Goal: Transaction & Acquisition: Purchase product/service

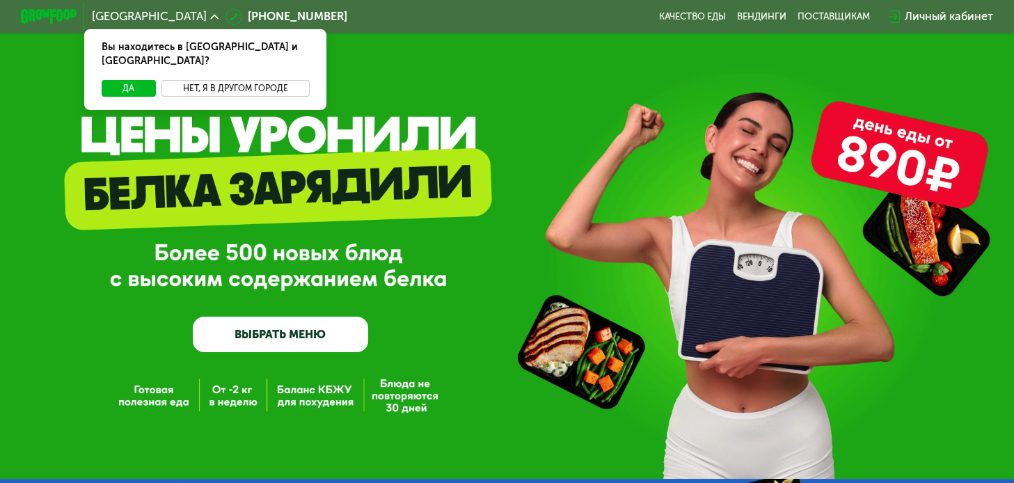
click at [279, 81] on button "Нет, я в другом городе" at bounding box center [235, 88] width 148 height 17
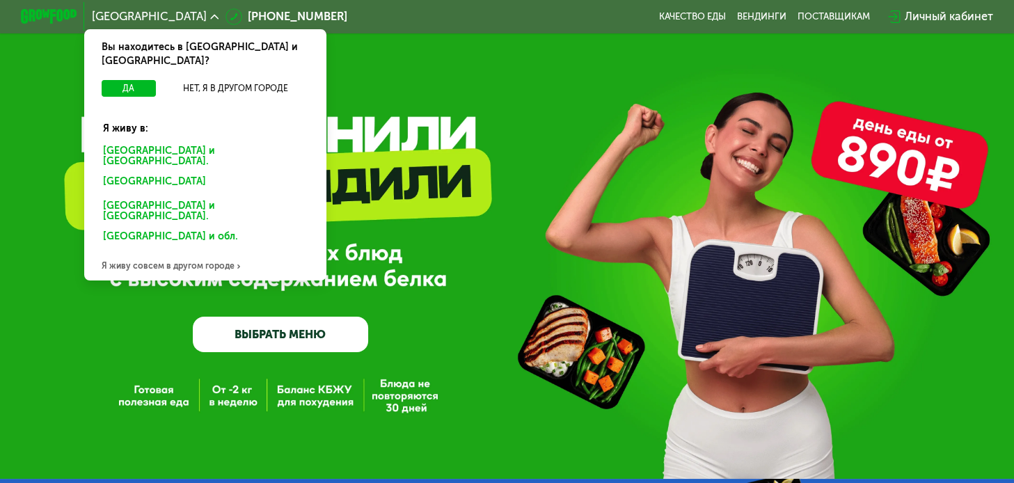
click at [142, 172] on div "[GEOGRAPHIC_DATA] и [GEOGRAPHIC_DATA]." at bounding box center [203, 183] width 220 height 22
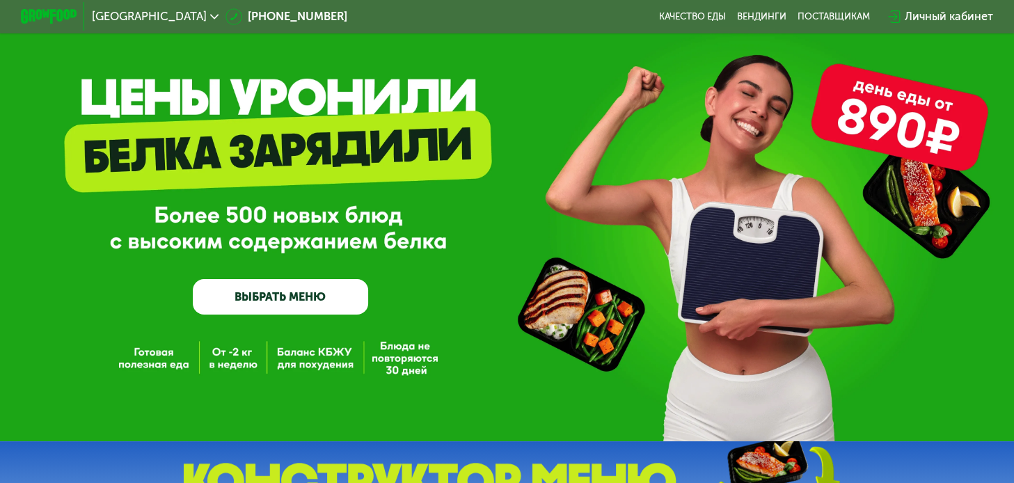
scroll to position [70, 0]
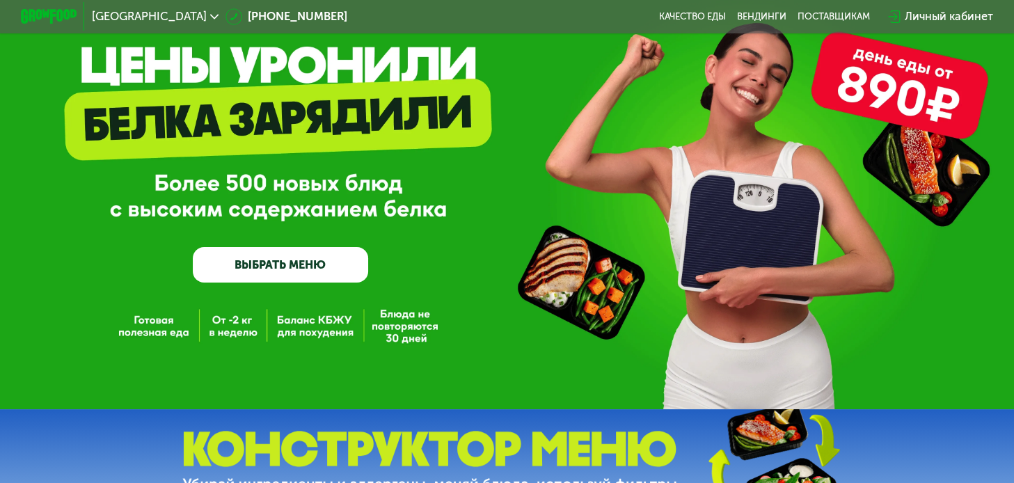
click at [299, 263] on link "ВЫБРАТЬ МЕНЮ" at bounding box center [280, 264] width 175 height 35
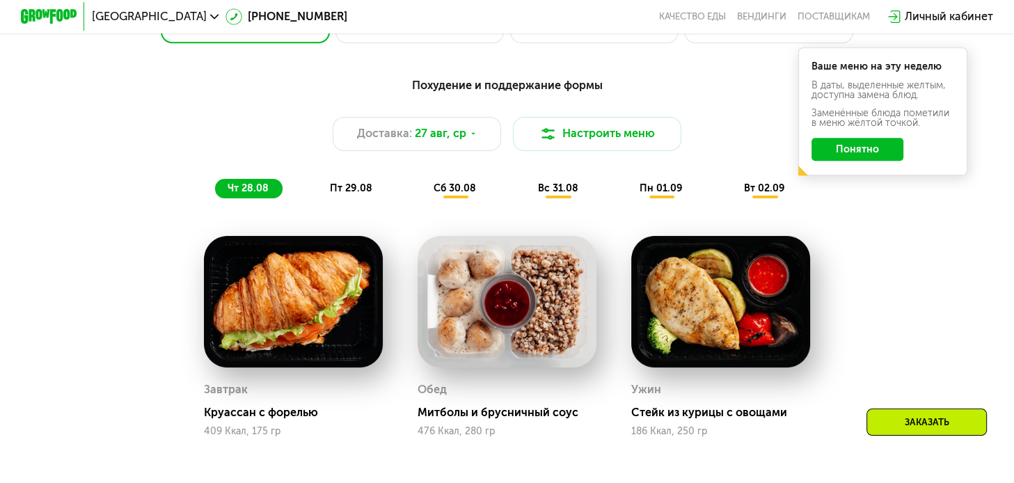
scroll to position [626, 0]
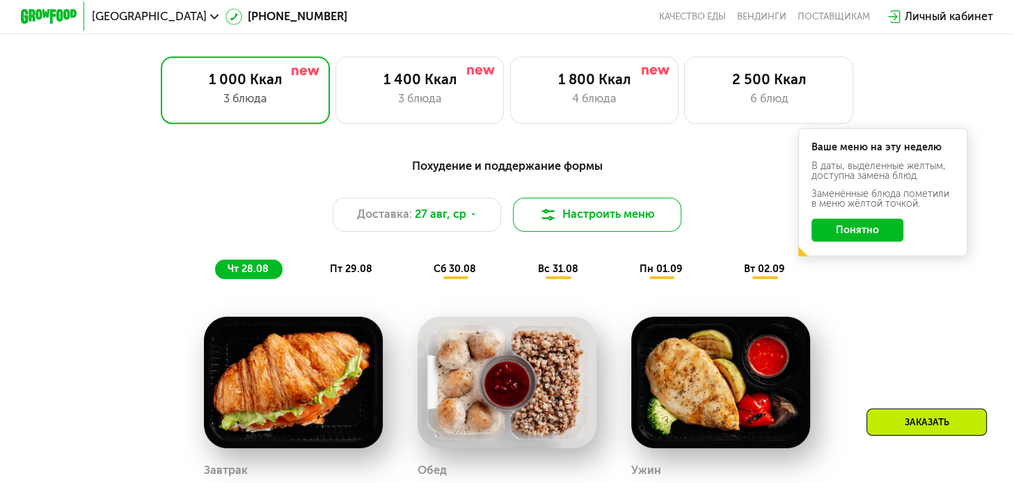
click at [614, 226] on button "Настроить меню" at bounding box center [597, 215] width 169 height 34
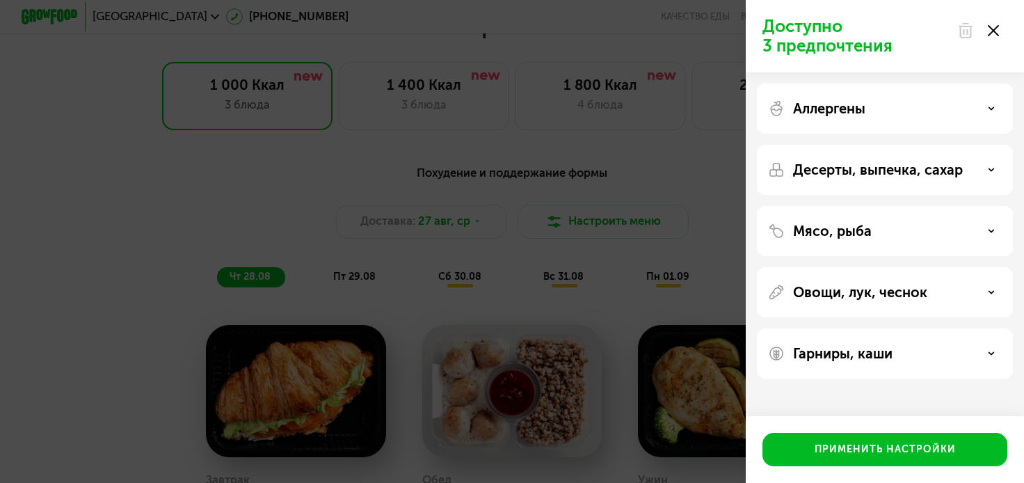
click at [993, 33] on icon at bounding box center [993, 30] width 11 height 11
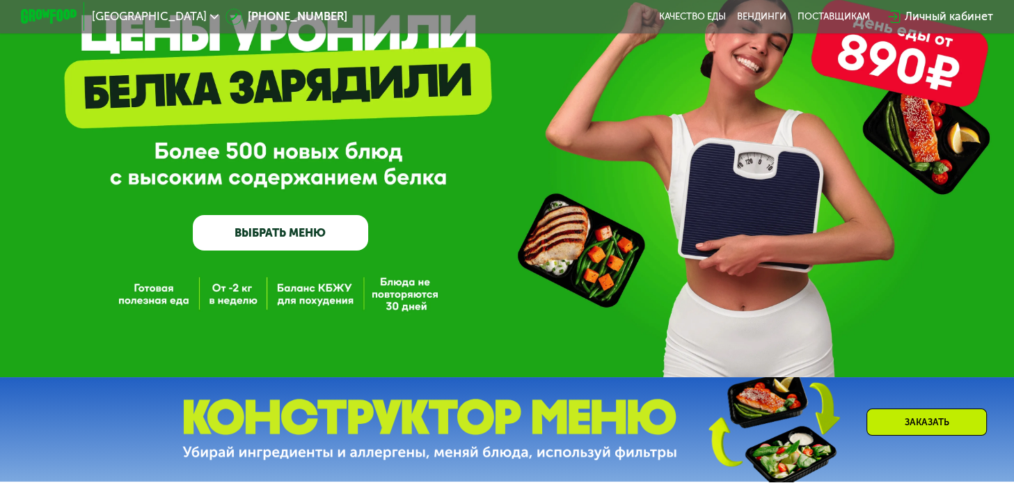
scroll to position [0, 0]
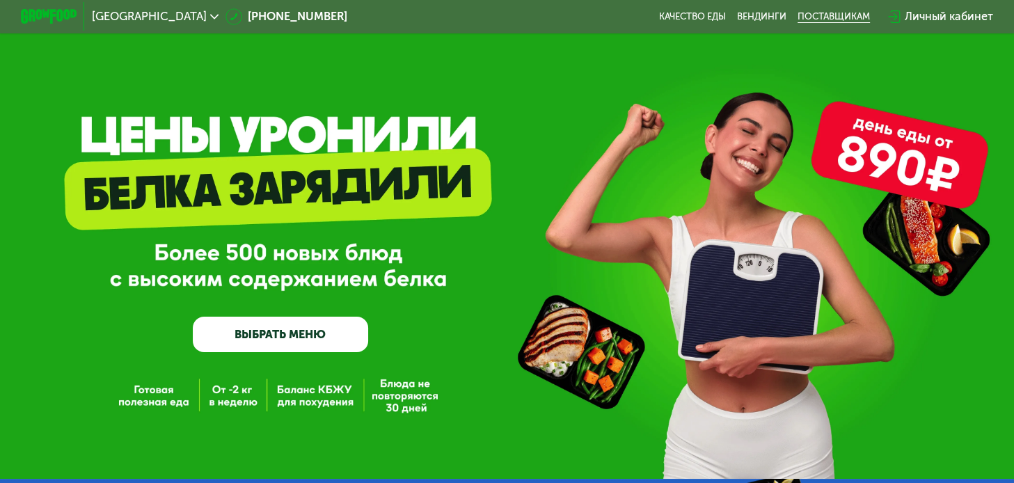
click at [835, 20] on div "поставщикам" at bounding box center [833, 16] width 72 height 11
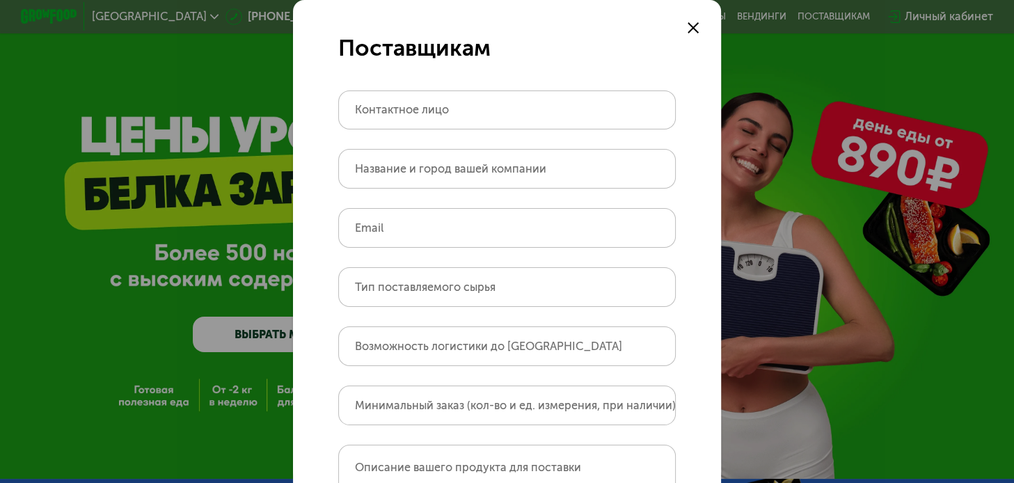
drag, startPoint x: 690, startPoint y: 34, endPoint x: 689, endPoint y: 43, distance: 9.1
click at [690, 33] on icon at bounding box center [692, 27] width 11 height 11
